Goal: Contribute content

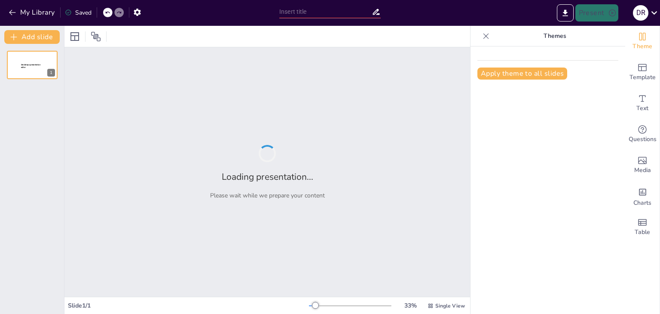
type input "Estrategias Sostenibles: Baterías de Consumo Eléctrico y Paneles Solares"
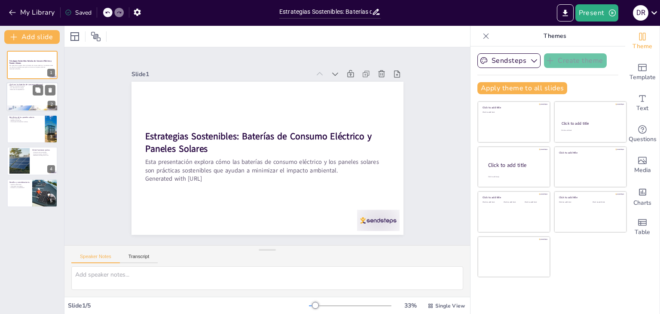
click at [30, 98] on div at bounding box center [32, 97] width 52 height 29
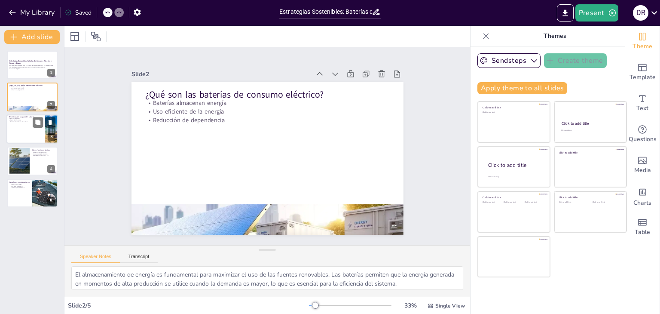
click at [27, 128] on div at bounding box center [32, 128] width 52 height 29
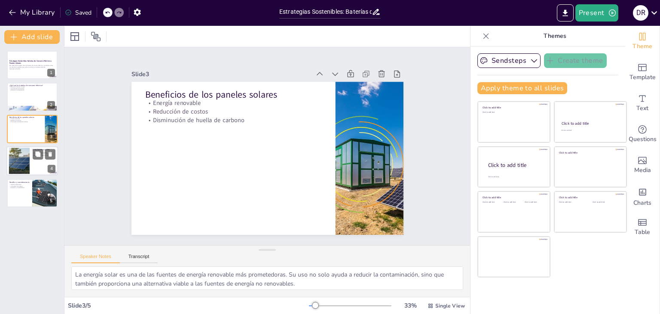
click at [13, 156] on div at bounding box center [19, 161] width 42 height 26
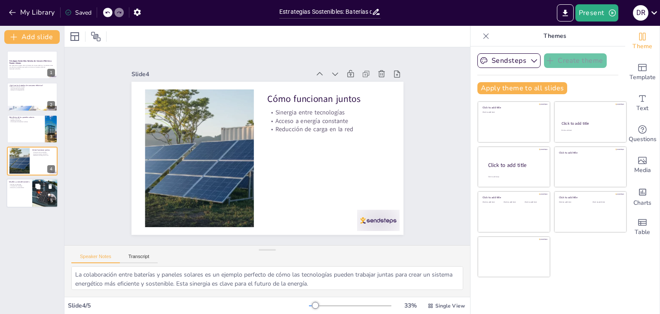
click at [11, 187] on p "Educación y sostenibilidad" at bounding box center [19, 188] width 21 height 2
type textarea "La producción de baterías y paneles solares puede tener un impacto significativ…"
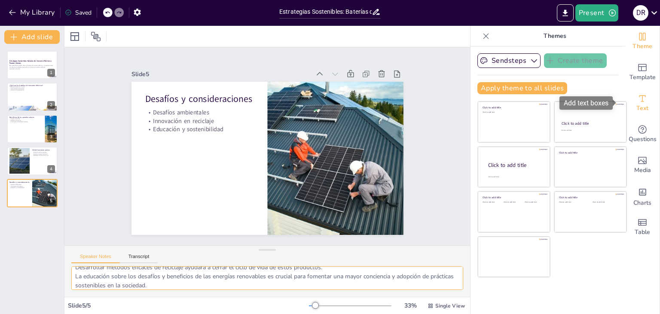
scroll to position [38, 0]
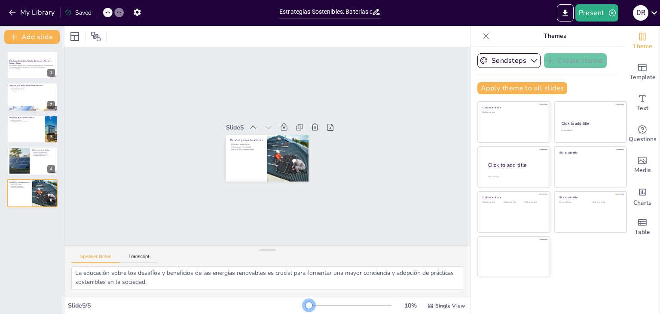
drag, startPoint x: 311, startPoint y: 308, endPoint x: 273, endPoint y: 309, distance: 37.4
click at [273, 309] on div "Slide 5 / 5 10 % Single View" at bounding box center [267, 306] width 406 height 14
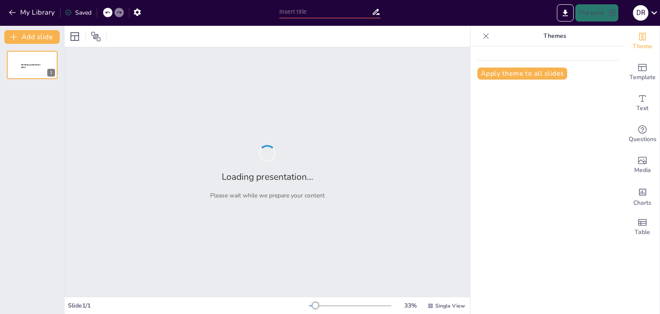
type input "Estrategias Sostenibles: Baterías de Consumo Eléctrico y Paneles Solares"
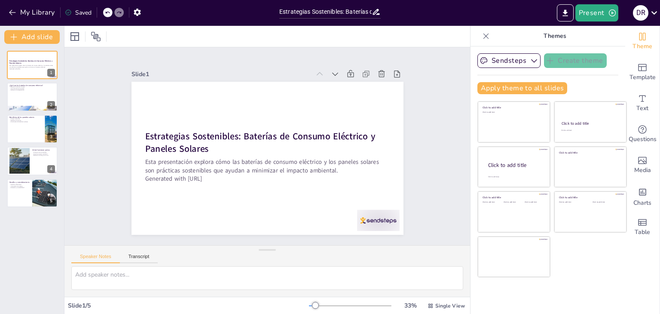
click at [480, 29] on div at bounding box center [486, 36] width 14 height 14
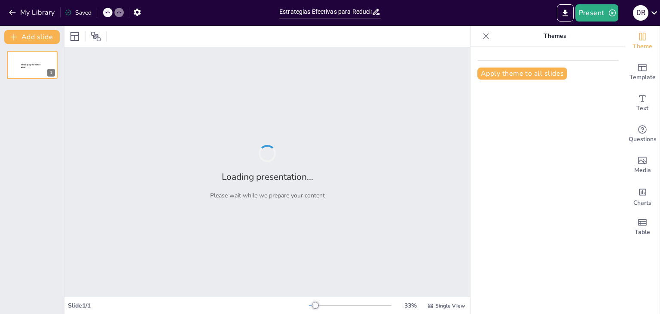
type input "Estrategias Efectivas para Reducir el Impacto Ambiental: Baterías y Energía Sol…"
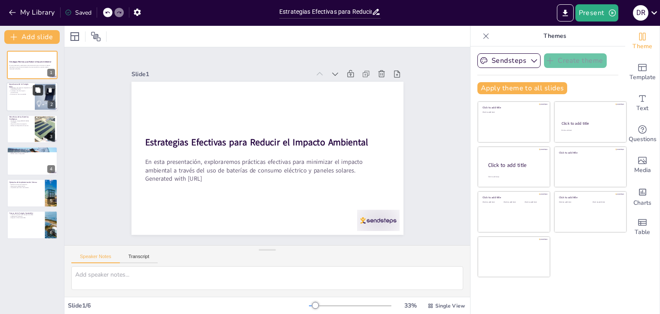
click at [36, 92] on icon at bounding box center [38, 90] width 6 height 6
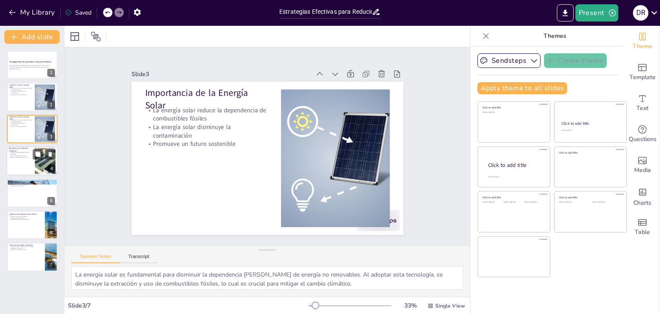
click at [24, 155] on p "Mejoran la eficiencia energética" at bounding box center [20, 156] width 23 height 2
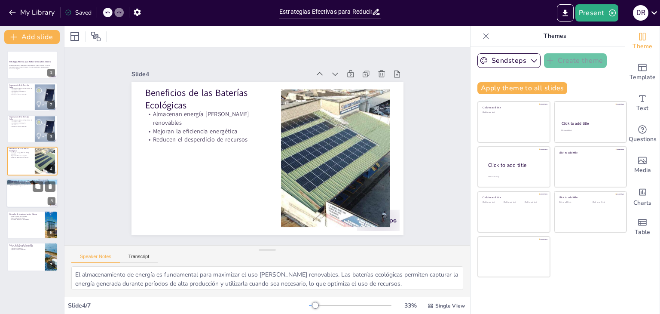
click at [11, 181] on p "Maximiza la utilización de energía renovable" at bounding box center [32, 182] width 46 height 2
type textarea "Integrar paneles solares con baterías permite aprovechar al máximo la energía r…"
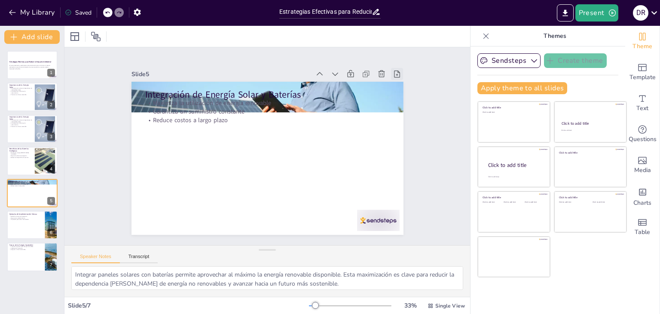
click at [393, 72] on icon at bounding box center [397, 74] width 9 height 9
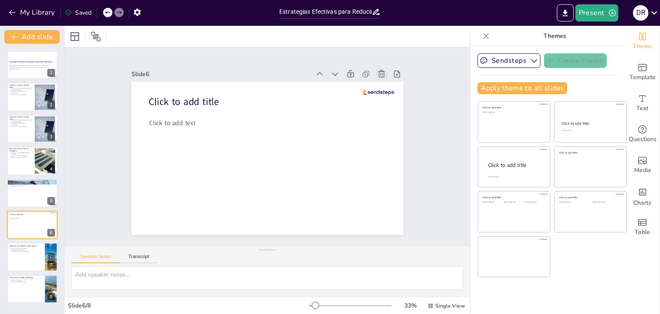
click at [376, 68] on div at bounding box center [382, 74] width 12 height 12
type textarea "Los ejemplos de comunidades que han implementado sistemas de energía solar y ba…"
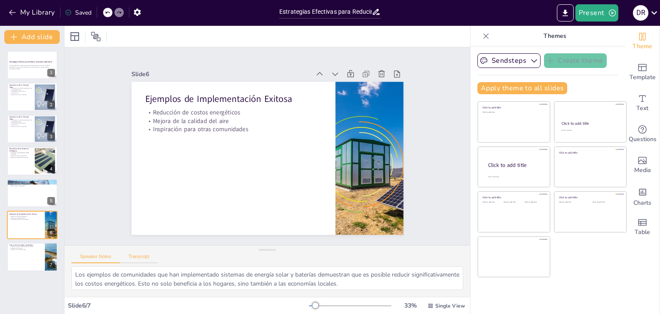
click at [133, 256] on button "Transcript" at bounding box center [139, 258] width 38 height 9
click at [103, 255] on button "Speaker Notes" at bounding box center [95, 258] width 49 height 9
click at [75, 32] on icon at bounding box center [74, 36] width 9 height 9
click at [564, 13] on icon "Export to PowerPoint" at bounding box center [565, 13] width 9 height 9
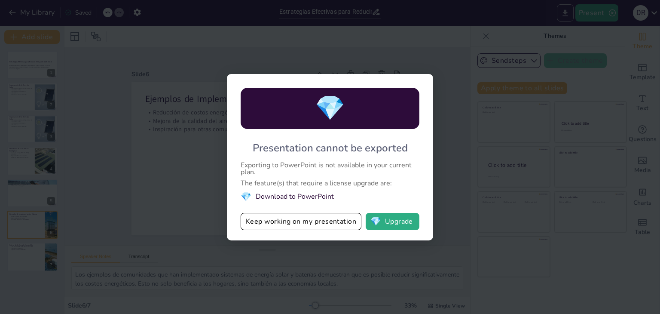
click at [564, 13] on div "💎 Presentation cannot be exported Exporting to PowerPoint is not available in y…" at bounding box center [330, 157] width 660 height 314
click at [380, 219] on span "💎" at bounding box center [376, 221] width 11 height 9
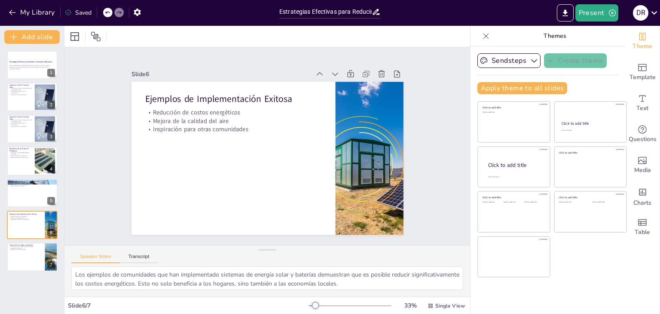
click at [6, 55] on div "Estrategias Efectivas para Reducir el Impacto Ambiental En esta presentación, e…" at bounding box center [32, 161] width 64 height 220
click at [13, 59] on div at bounding box center [32, 64] width 52 height 29
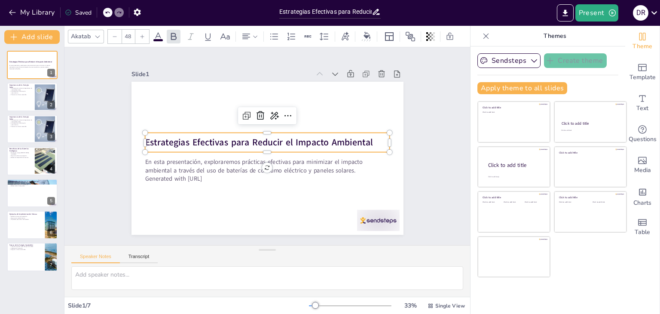
click at [158, 136] on strong "Estrategias Efectivas para Reducir el Impacto Ambiental" at bounding box center [259, 142] width 228 height 12
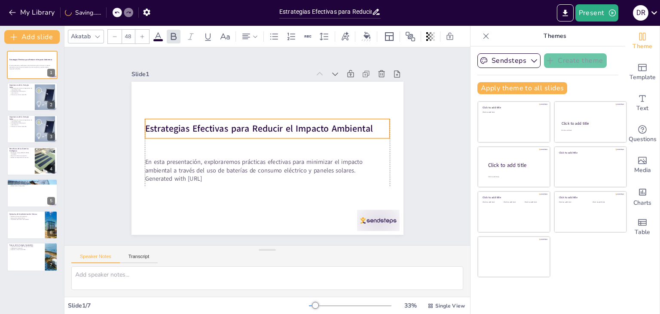
drag, startPoint x: 371, startPoint y: 138, endPoint x: 366, endPoint y: 126, distance: 13.1
click at [366, 126] on p "Estrategias Efectivas para Reducir el Impacto Ambiental" at bounding box center [267, 128] width 245 height 13
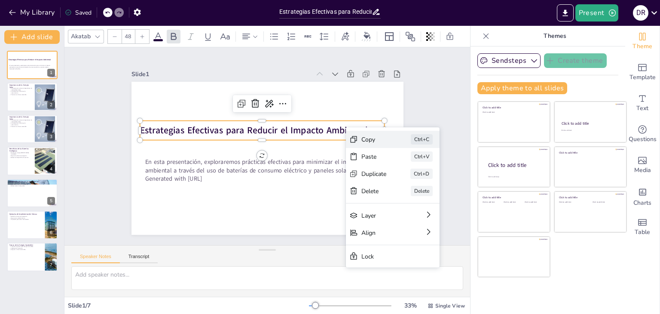
click at [414, 182] on icon at bounding box center [418, 186] width 9 height 9
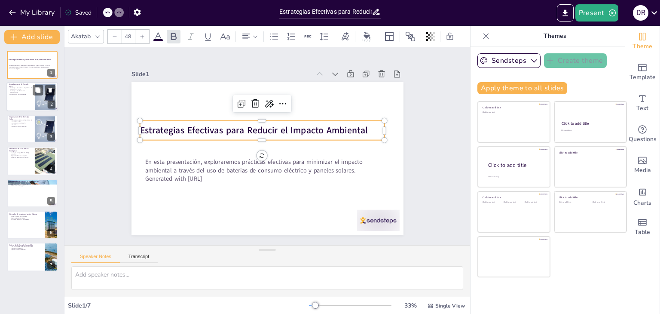
click at [38, 100] on div at bounding box center [45, 97] width 26 height 26
type textarea "La energía solar es fundamental para disminuir la dependencia [PERSON_NAME] de …"
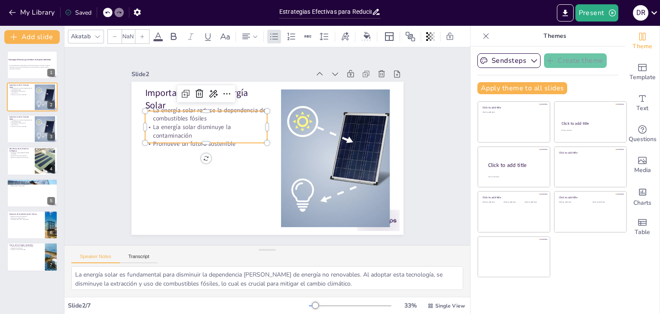
type input "32"
click at [203, 129] on p "La energía solar disminuye la contaminación" at bounding box center [206, 130] width 122 height 17
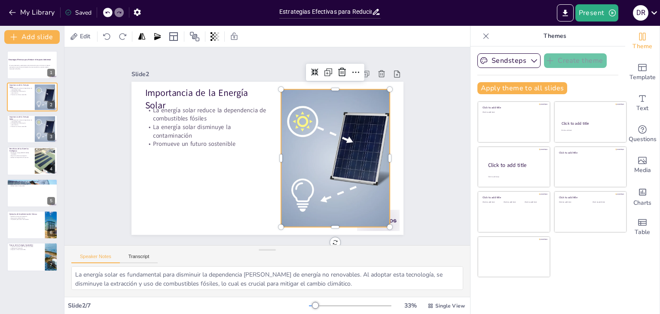
click at [347, 166] on div at bounding box center [335, 158] width 138 height 138
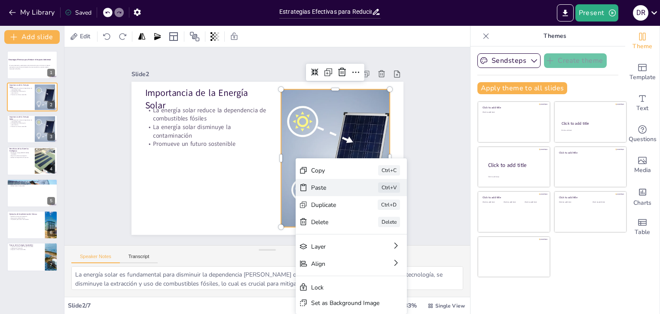
click at [349, 235] on div "Paste Ctrl+V" at bounding box center [405, 249] width 113 height 29
click at [360, 226] on div "Paste Ctrl+V" at bounding box center [415, 234] width 111 height 17
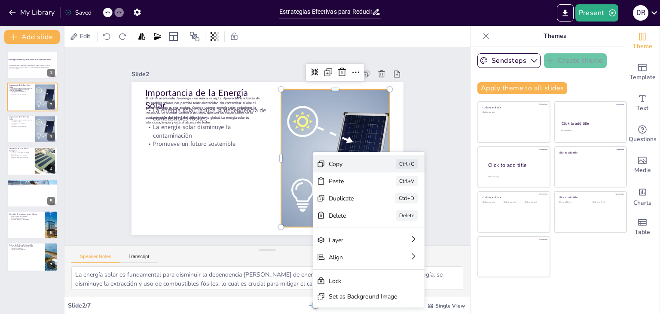
click at [381, 207] on icon at bounding box center [385, 211] width 9 height 9
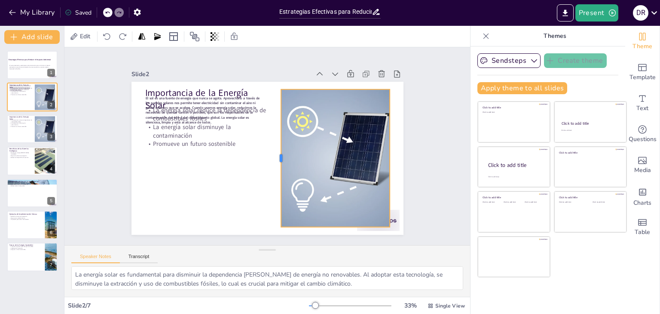
click at [274, 104] on div at bounding box center [277, 158] width 7 height 138
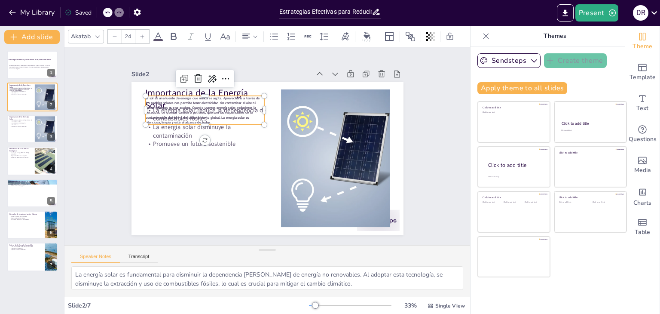
click at [160, 106] on span "El sol es una fuente de energía que nunca se agota. Aprovecharlo a través de lo…" at bounding box center [206, 100] width 116 height 35
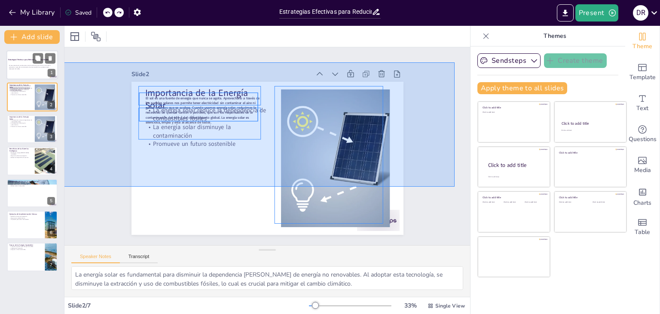
click at [21, 62] on div at bounding box center [32, 64] width 52 height 29
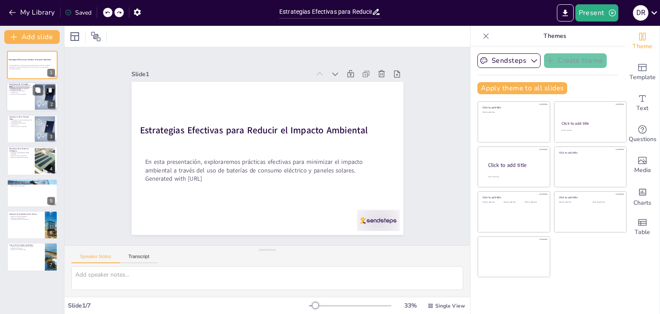
click at [18, 103] on div at bounding box center [32, 97] width 52 height 29
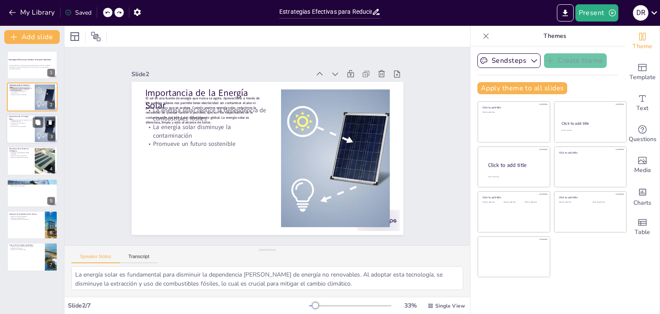
click at [17, 142] on div at bounding box center [32, 128] width 52 height 29
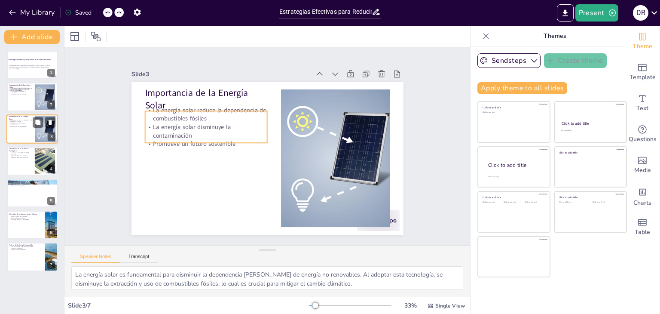
click at [12, 119] on p "La energía solar reduce la dependencia de combustibles fósiles" at bounding box center [20, 120] width 23 height 3
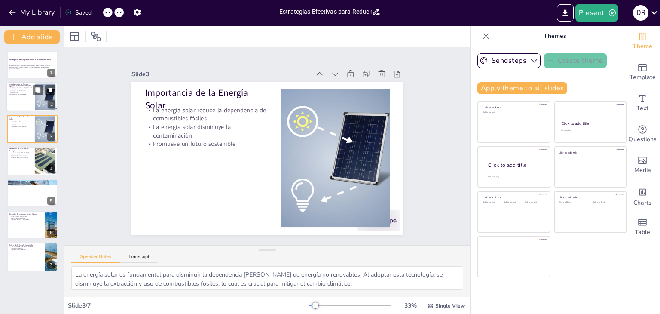
click at [13, 93] on p "Promueve un futuro sostenible" at bounding box center [20, 94] width 23 height 2
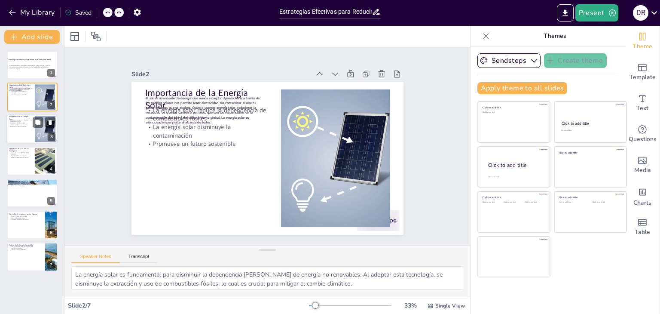
click at [18, 133] on div at bounding box center [32, 128] width 52 height 29
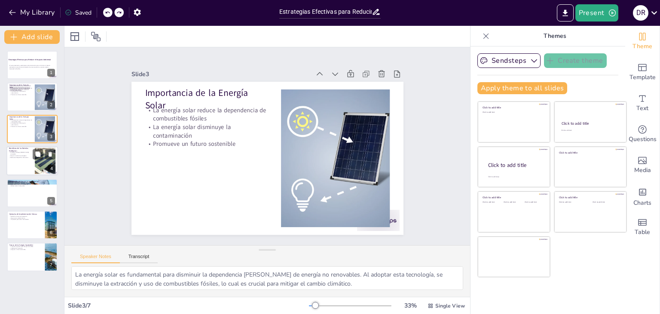
click at [23, 156] on p "Reducen el desperdicio de recursos" at bounding box center [20, 157] width 23 height 2
type textarea "El almacenamiento de energía es fundamental para maximizar el uso [PERSON_NAME]…"
